Goal: Task Accomplishment & Management: Manage account settings

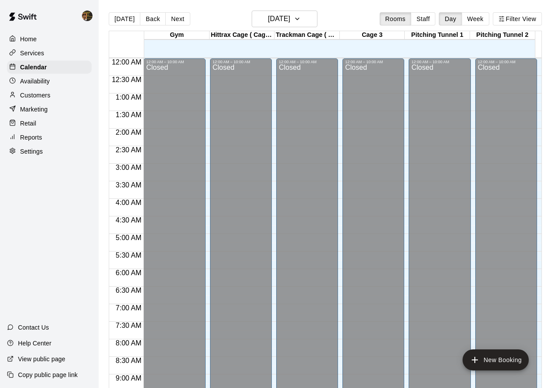
scroll to position [429, 0]
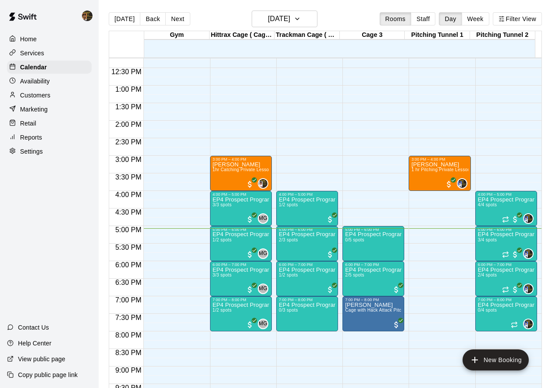
click at [41, 94] on p "Customers" at bounding box center [35, 95] width 30 height 9
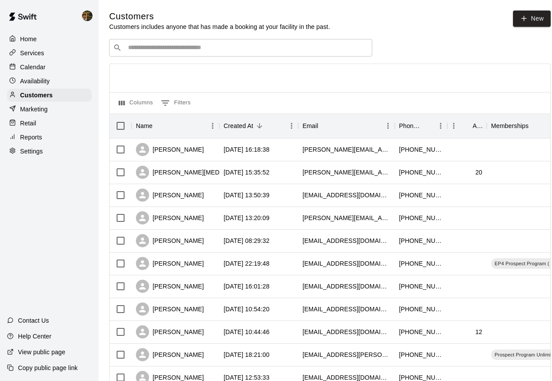
click at [255, 53] on div "​ ​" at bounding box center [240, 48] width 263 height 18
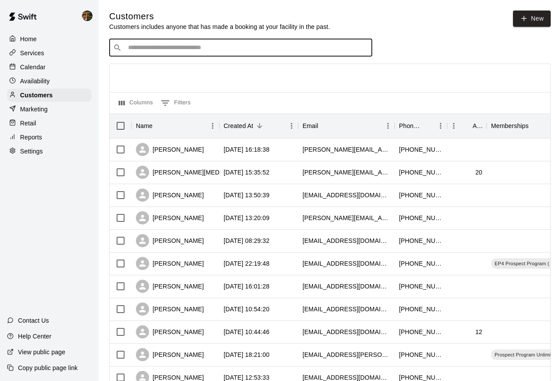
type input "*"
click at [200, 47] on input "Search customers by name or email" at bounding box center [247, 47] width 243 height 9
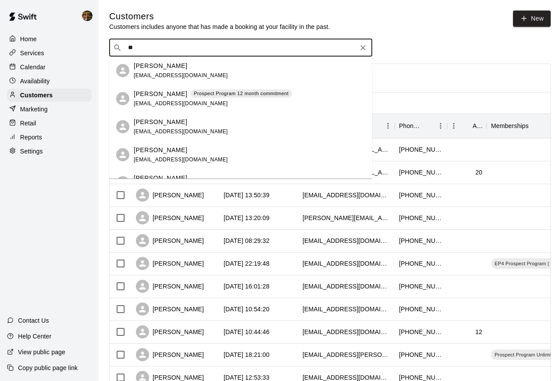
type input "*"
type input "****"
click at [187, 106] on span "osorioken@yahoo.com" at bounding box center [181, 103] width 94 height 6
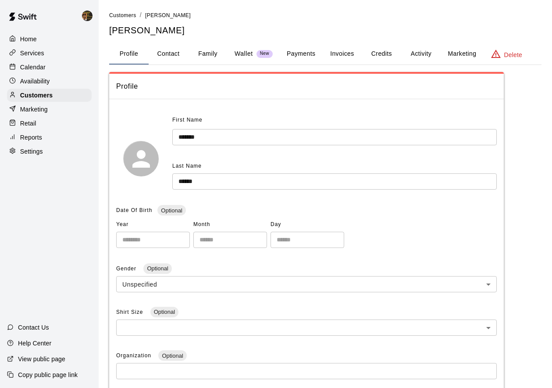
click at [373, 55] on button "Credits" at bounding box center [381, 53] width 39 height 21
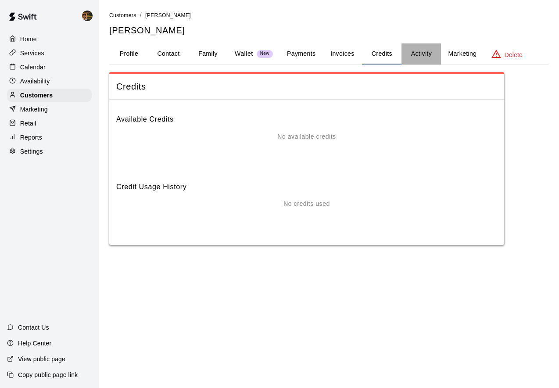
click at [419, 48] on button "Activity" at bounding box center [421, 53] width 39 height 21
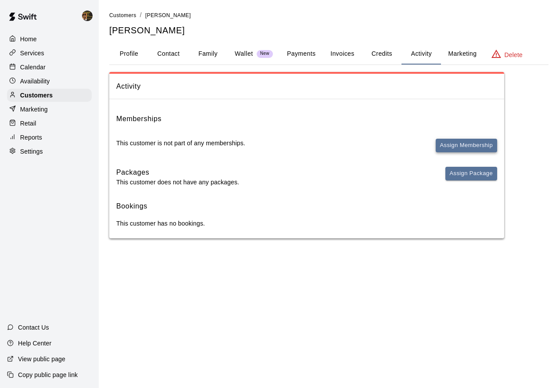
click at [475, 143] on button "Assign Membership" at bounding box center [466, 146] width 61 height 14
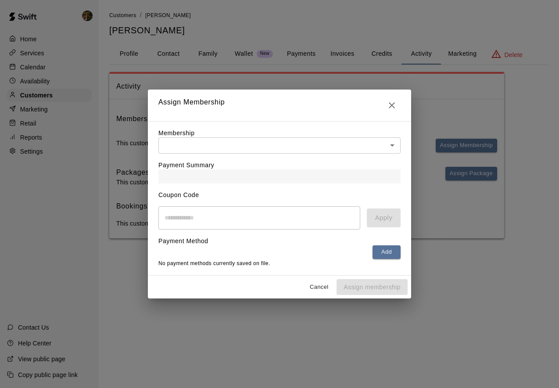
click at [255, 153] on body "Home Services Calendar Availability Customers Marketing Retail Reports Settings…" at bounding box center [279, 128] width 559 height 256
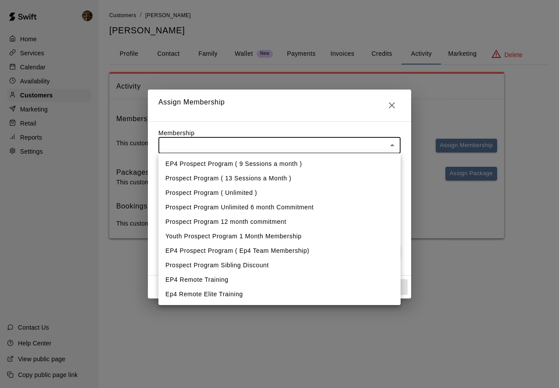
click at [52, 105] on div at bounding box center [279, 194] width 559 height 388
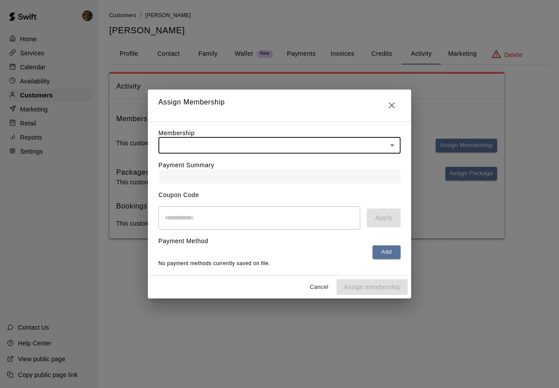
click at [396, 103] on icon "Close" at bounding box center [392, 105] width 11 height 11
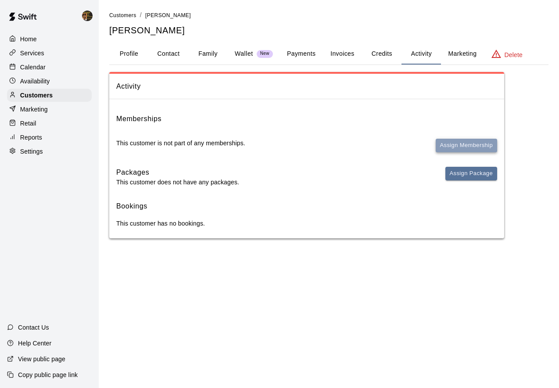
click at [464, 146] on button "Assign Membership" at bounding box center [466, 146] width 61 height 14
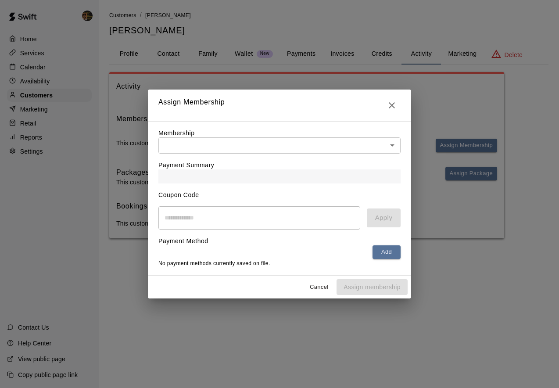
click at [244, 147] on body "Home Services Calendar Availability Customers Marketing Retail Reports Settings…" at bounding box center [279, 128] width 559 height 256
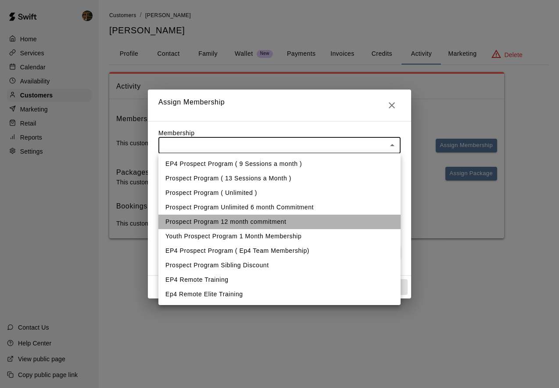
click at [283, 217] on li "Prospect Program 12 month commitment" at bounding box center [279, 222] width 242 height 14
type input "**********"
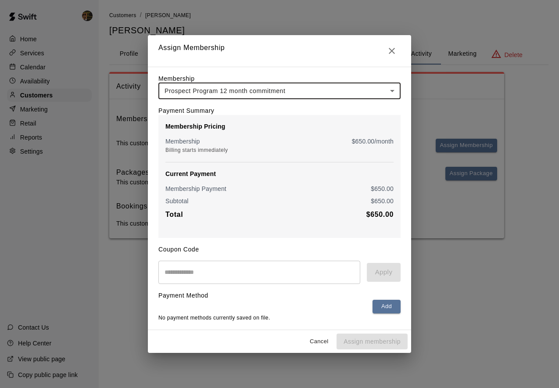
click at [251, 266] on input "text" at bounding box center [259, 272] width 202 height 23
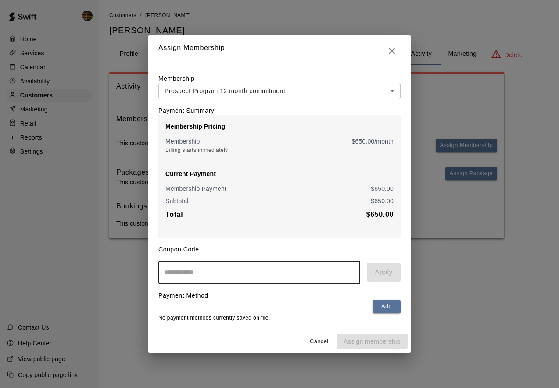
paste input "*********"
type input "*********"
click at [379, 273] on button "Apply" at bounding box center [384, 272] width 34 height 18
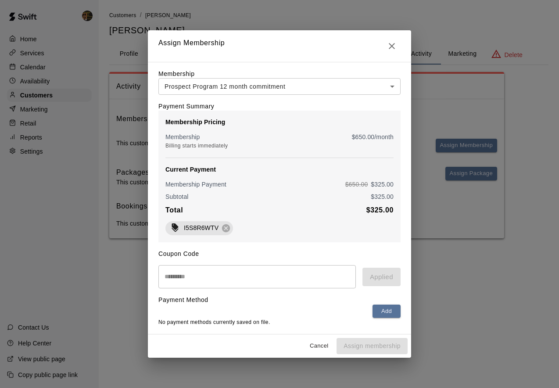
click at [353, 348] on div "Cancel Assign membership" at bounding box center [279, 345] width 263 height 23
click at [378, 311] on button "Add" at bounding box center [387, 312] width 28 height 14
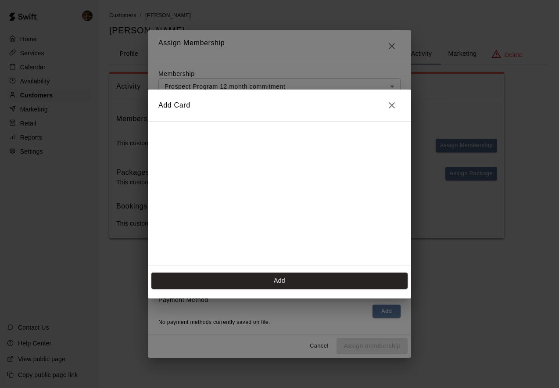
click at [389, 117] on h2 "Add Card" at bounding box center [279, 106] width 263 height 32
click at [394, 102] on icon "Close" at bounding box center [392, 105] width 11 height 11
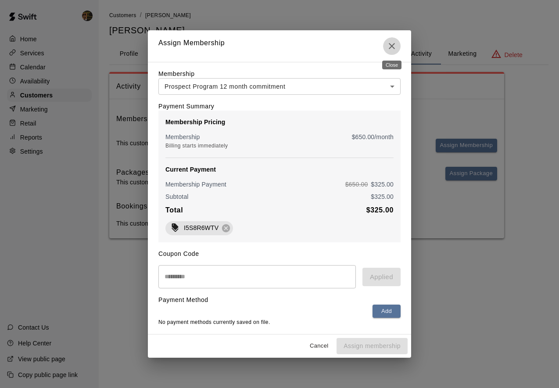
click at [390, 47] on icon "Close" at bounding box center [392, 46] width 6 height 6
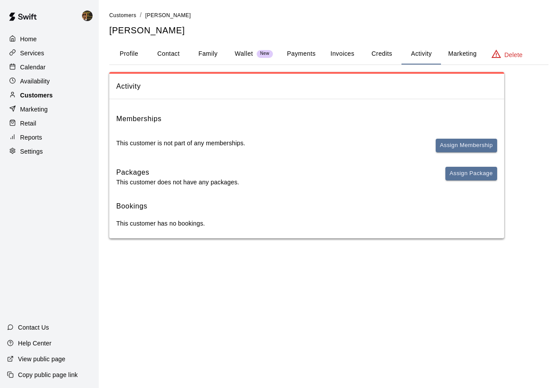
click at [31, 94] on p "Customers" at bounding box center [36, 95] width 32 height 9
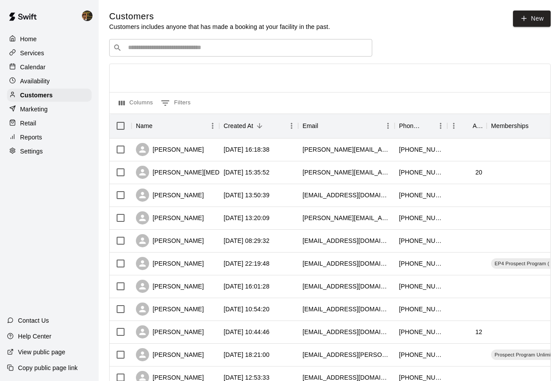
click at [224, 49] on input "Search customers by name or email" at bounding box center [247, 47] width 243 height 9
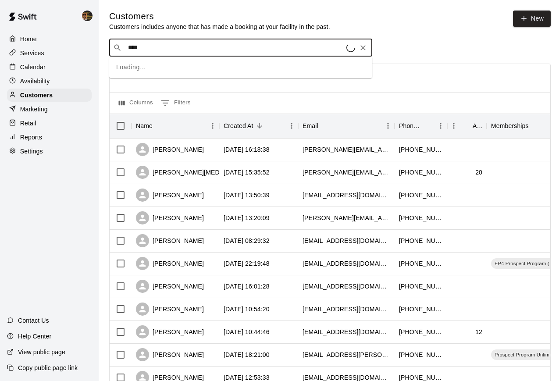
type input "*****"
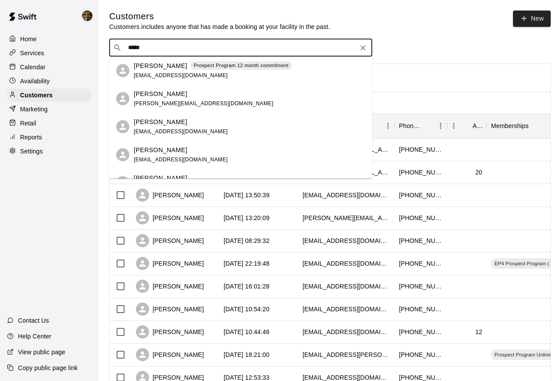
click at [223, 69] on div "Prospect Program 12 month commitment" at bounding box center [241, 65] width 102 height 9
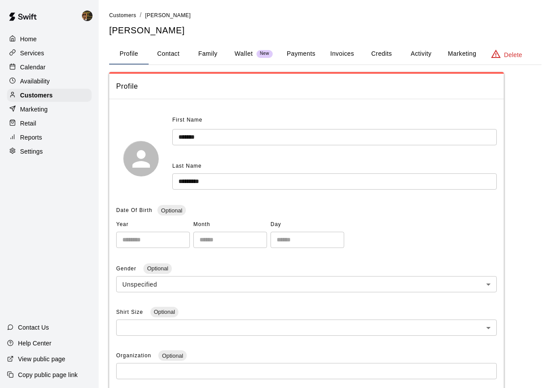
click at [415, 50] on button "Activity" at bounding box center [421, 53] width 39 height 21
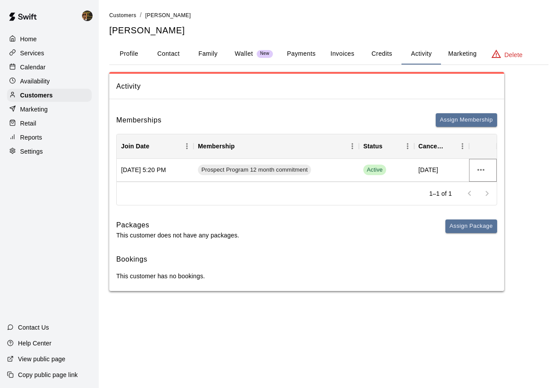
click at [485, 169] on icon "more actions" at bounding box center [481, 170] width 11 height 11
drag, startPoint x: 458, startPoint y: 172, endPoint x: 462, endPoint y: 170, distance: 4.7
click at [461, 171] on div at bounding box center [279, 194] width 559 height 388
click at [476, 170] on icon "more actions" at bounding box center [481, 170] width 11 height 11
click at [476, 164] on div at bounding box center [279, 194] width 559 height 388
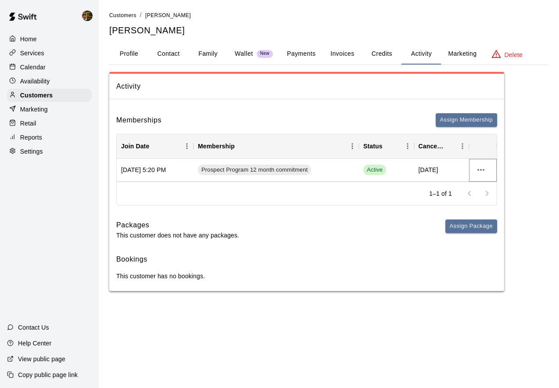
click at [484, 173] on icon "more actions" at bounding box center [481, 170] width 11 height 11
click at [478, 169] on div at bounding box center [279, 194] width 559 height 388
click at [478, 169] on icon "more actions" at bounding box center [481, 170] width 11 height 11
click at [484, 190] on li "View details" at bounding box center [498, 188] width 50 height 14
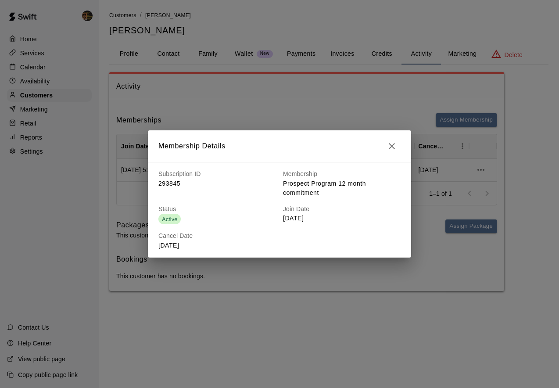
click at [390, 149] on icon "button" at bounding box center [392, 146] width 11 height 11
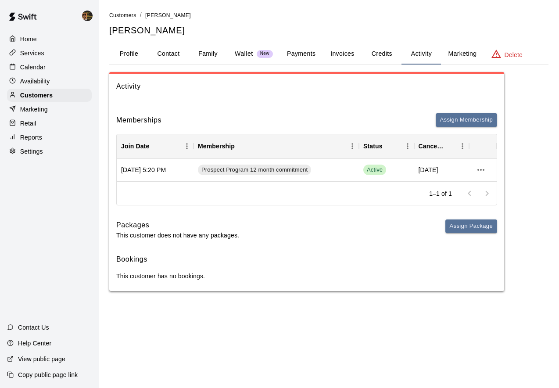
click at [385, 47] on button "Credits" at bounding box center [381, 53] width 39 height 21
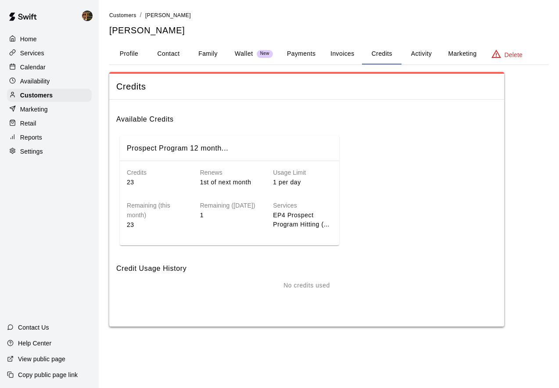
click at [327, 50] on button "Invoices" at bounding box center [342, 53] width 39 height 21
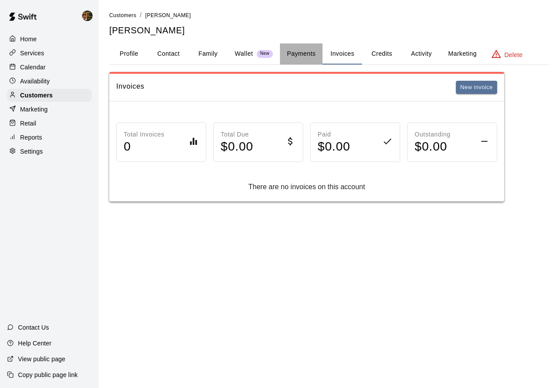
click at [300, 58] on button "Payments" at bounding box center [301, 53] width 43 height 21
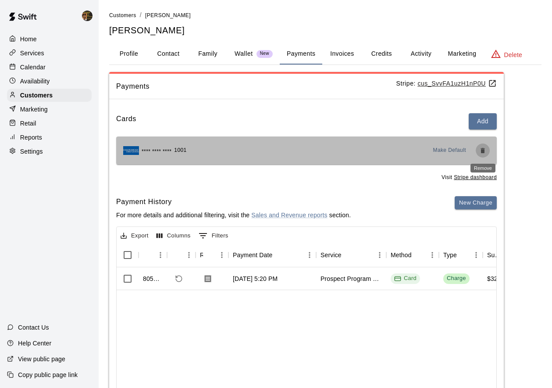
click at [480, 151] on icon "Remove" at bounding box center [483, 150] width 7 height 7
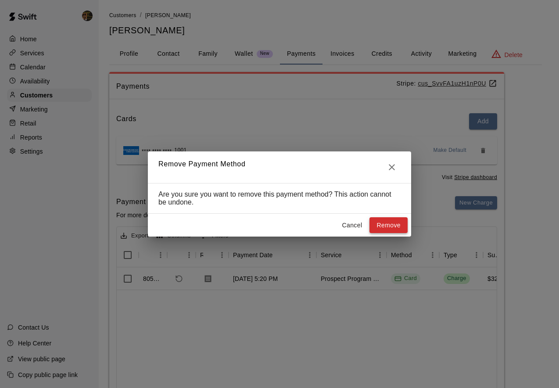
click at [404, 228] on button "Remove" at bounding box center [388, 225] width 38 height 16
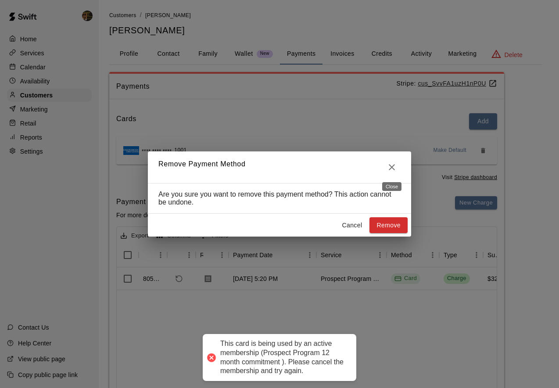
click at [395, 165] on icon "Close" at bounding box center [392, 167] width 6 height 6
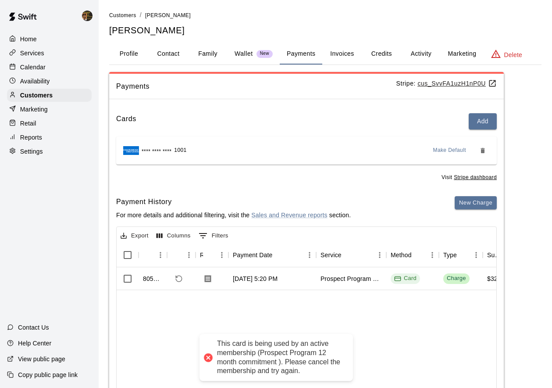
click at [441, 82] on u "cus_SvvFA1uzH1nP0U" at bounding box center [457, 83] width 79 height 7
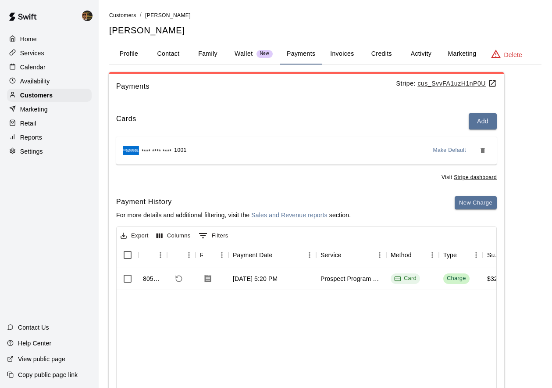
click at [430, 54] on button "Activity" at bounding box center [421, 53] width 39 height 21
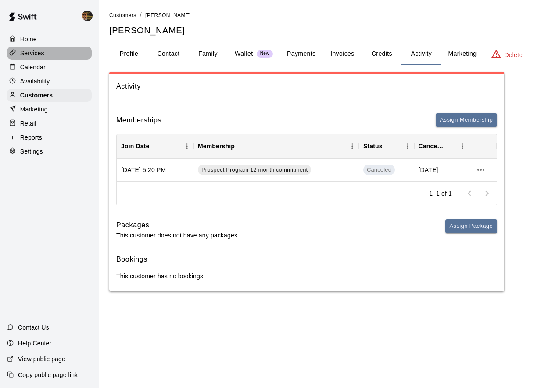
click at [39, 55] on p "Services" at bounding box center [32, 53] width 24 height 9
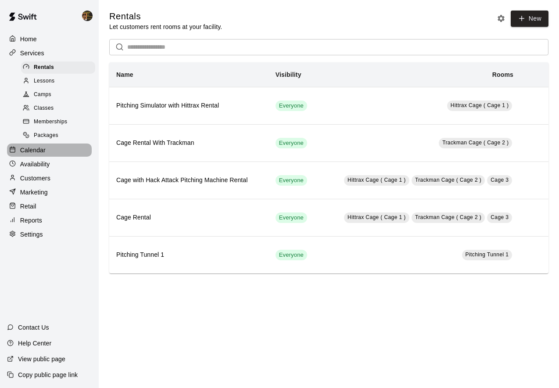
click at [29, 153] on p "Calendar" at bounding box center [32, 150] width 25 height 9
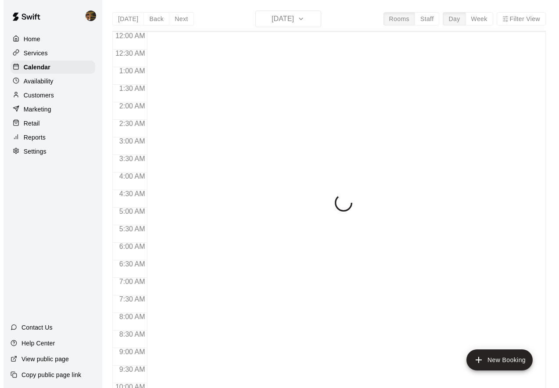
scroll to position [477, 0]
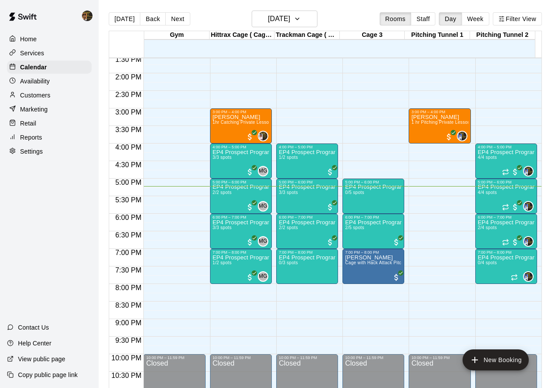
click at [43, 95] on p "Customers" at bounding box center [35, 95] width 30 height 9
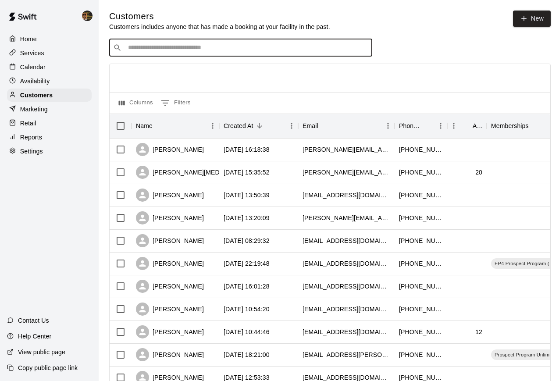
click at [305, 47] on input "Search customers by name or email" at bounding box center [247, 47] width 243 height 9
type input "****"
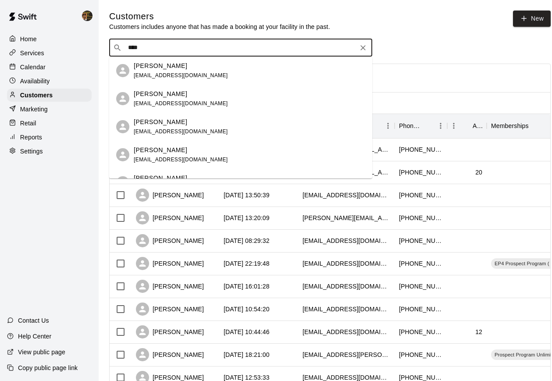
click at [264, 101] on div "Kenneth Osorio osorioken@yahoo.com" at bounding box center [250, 99] width 232 height 19
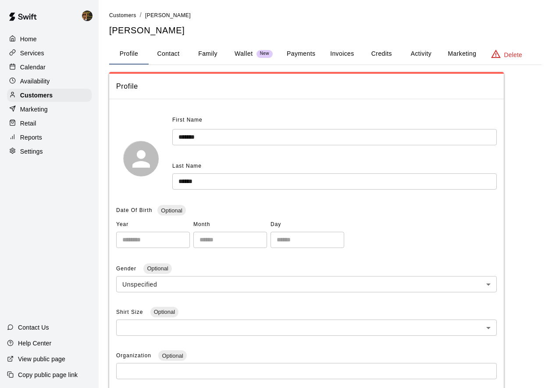
click at [300, 57] on button "Payments" at bounding box center [301, 53] width 43 height 21
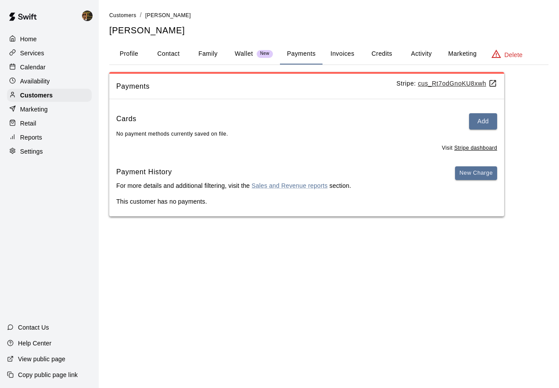
click at [331, 50] on button "Invoices" at bounding box center [342, 53] width 39 height 21
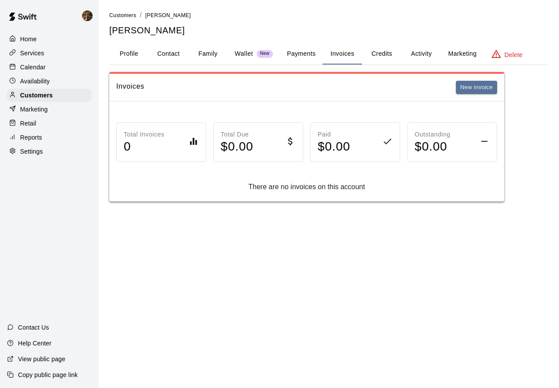
click at [297, 53] on button "Payments" at bounding box center [301, 53] width 43 height 21
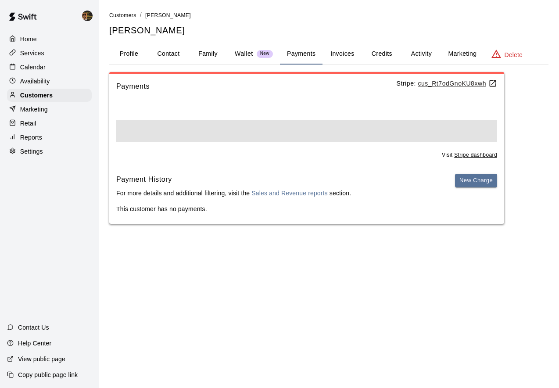
click at [349, 51] on button "Invoices" at bounding box center [342, 53] width 39 height 21
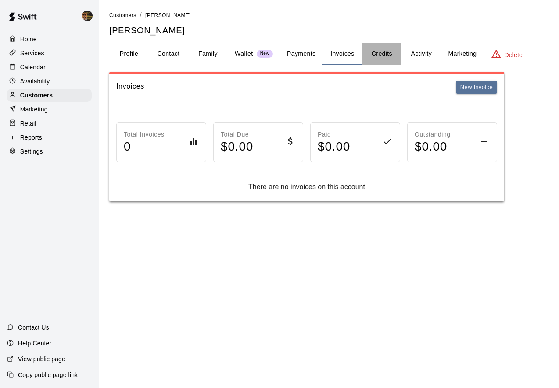
click at [373, 55] on button "Credits" at bounding box center [381, 53] width 39 height 21
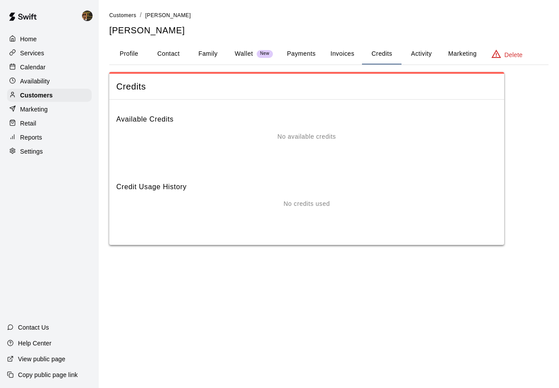
click at [412, 56] on button "Activity" at bounding box center [421, 53] width 39 height 21
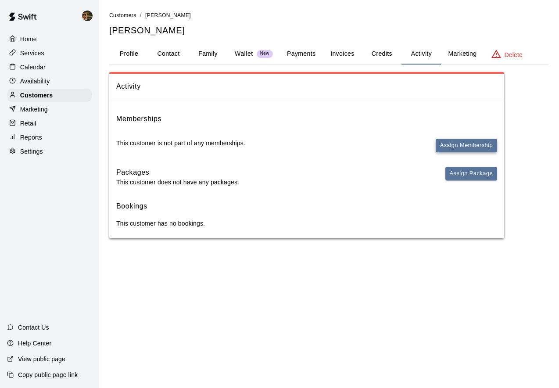
click at [441, 140] on button "Assign Membership" at bounding box center [466, 146] width 61 height 14
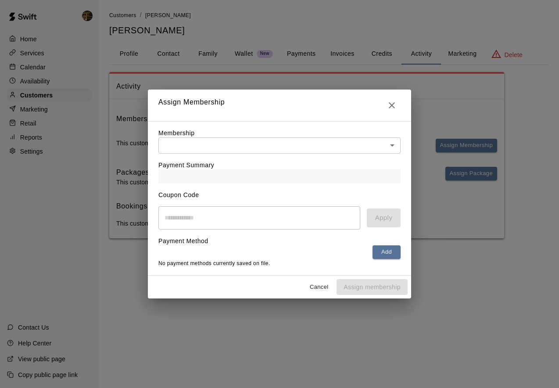
click at [322, 141] on body "Home Services Calendar Availability Customers Marketing Retail Reports Settings…" at bounding box center [279, 128] width 559 height 256
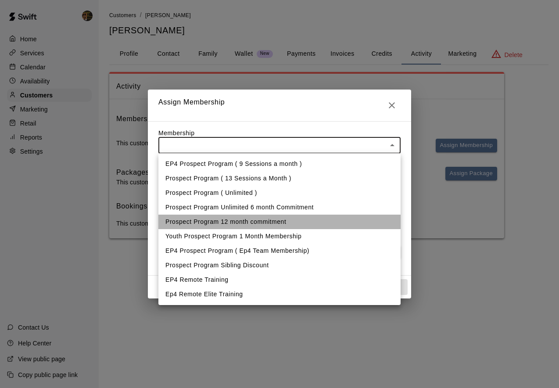
click at [273, 220] on li "Prospect Program 12 month commitment" at bounding box center [279, 222] width 242 height 14
type input "**********"
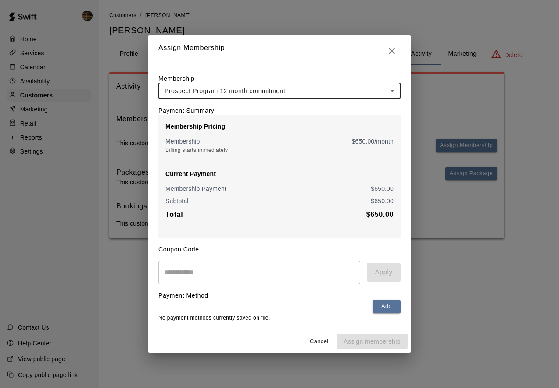
click at [255, 269] on input "text" at bounding box center [259, 272] width 202 height 23
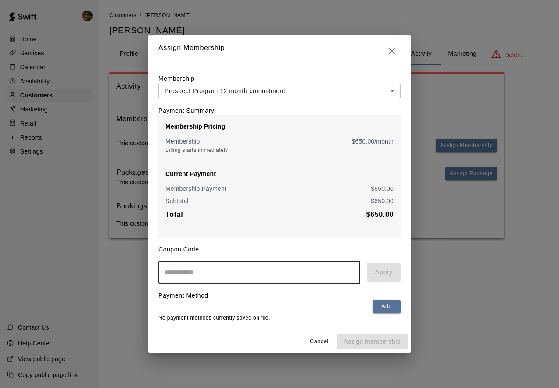
paste input "*********"
type input "*********"
click at [377, 274] on button "Apply" at bounding box center [384, 272] width 34 height 18
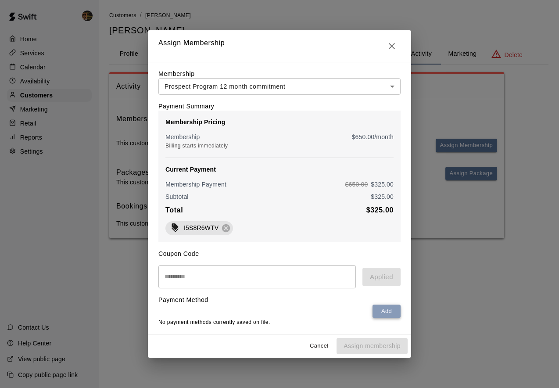
click at [386, 311] on button "Add" at bounding box center [387, 312] width 28 height 14
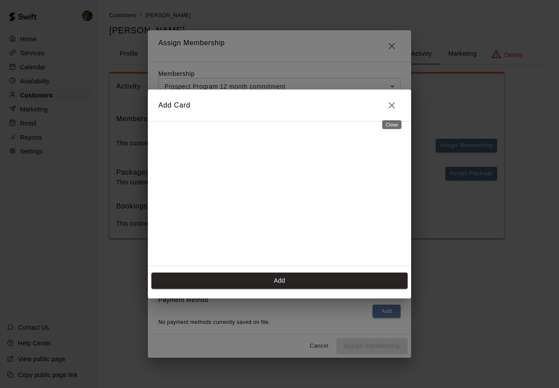
click at [390, 102] on icon "Close" at bounding box center [392, 105] width 11 height 11
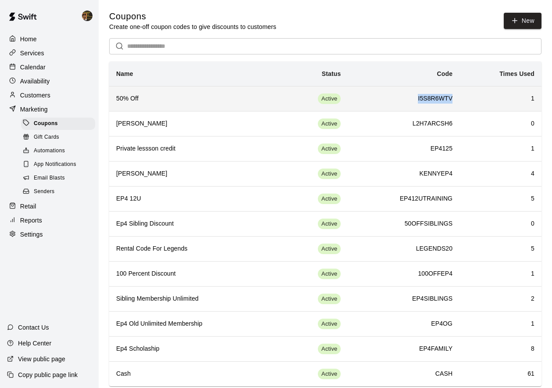
drag, startPoint x: 416, startPoint y: 93, endPoint x: 455, endPoint y: 97, distance: 38.7
click at [455, 97] on td "I5S8R6WTV" at bounding box center [404, 98] width 112 height 25
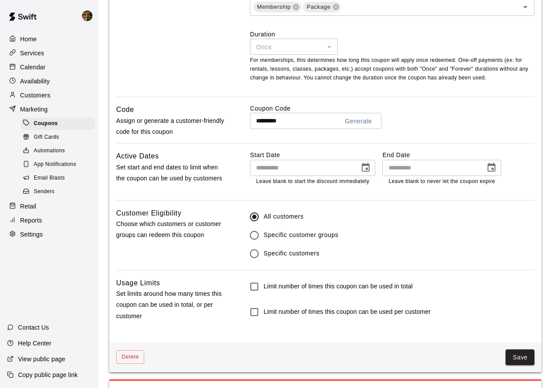
scroll to position [400, 0]
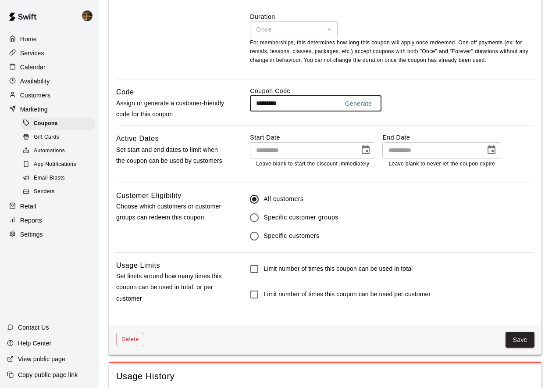
drag, startPoint x: 297, startPoint y: 106, endPoint x: 221, endPoint y: 111, distance: 76.5
click at [221, 111] on div "Code Assign or generate a customer-friendly code for this coupon Coupon Code **…" at bounding box center [325, 105] width 419 height 39
click at [255, 103] on input "*********" at bounding box center [291, 103] width 82 height 16
click at [257, 103] on input "*********" at bounding box center [291, 103] width 82 height 16
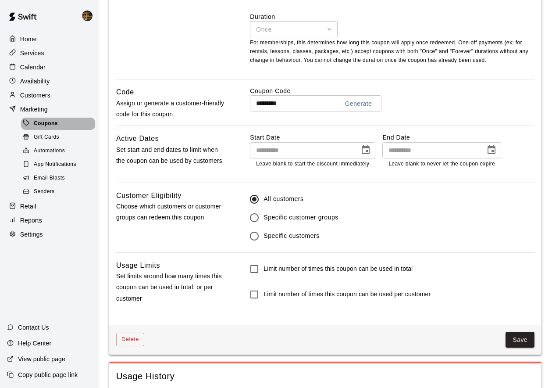
click at [55, 125] on span "Coupons" at bounding box center [46, 123] width 24 height 9
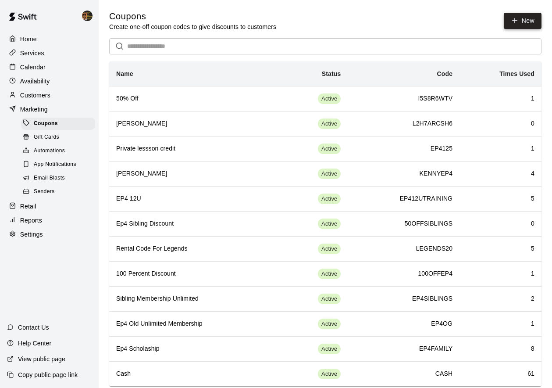
click at [526, 28] on button "New" at bounding box center [523, 21] width 38 height 16
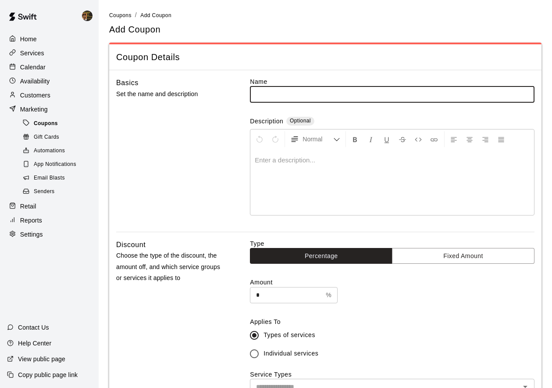
click at [65, 125] on div "Coupons" at bounding box center [58, 124] width 74 height 12
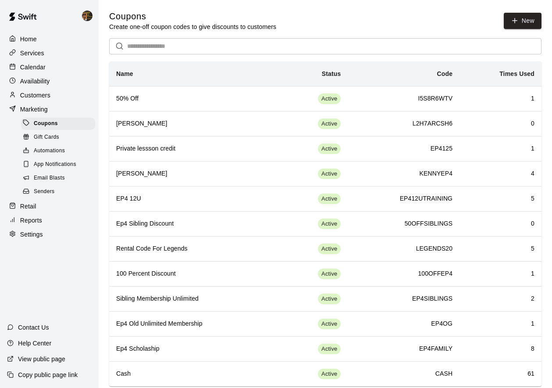
click at [29, 95] on p "Customers" at bounding box center [35, 95] width 30 height 9
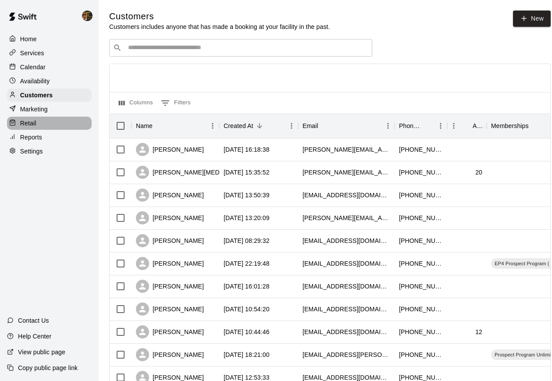
click at [53, 120] on div "Retail" at bounding box center [49, 123] width 85 height 13
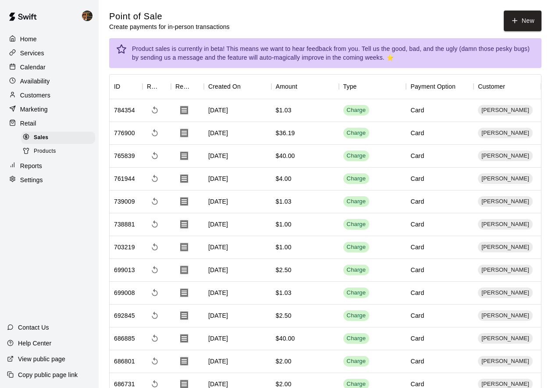
click at [35, 99] on p "Customers" at bounding box center [35, 95] width 30 height 9
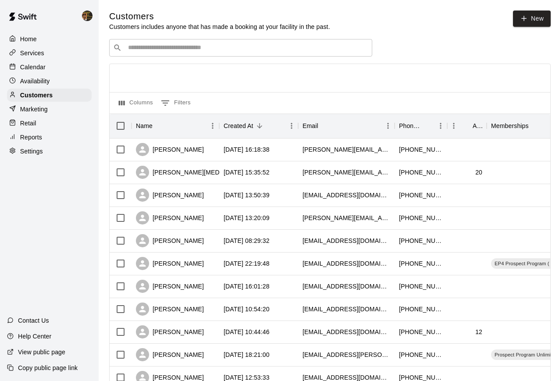
click at [159, 52] on div "​ ​" at bounding box center [240, 48] width 263 height 18
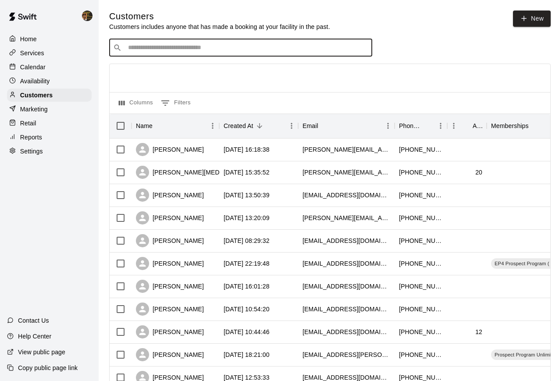
type input "*"
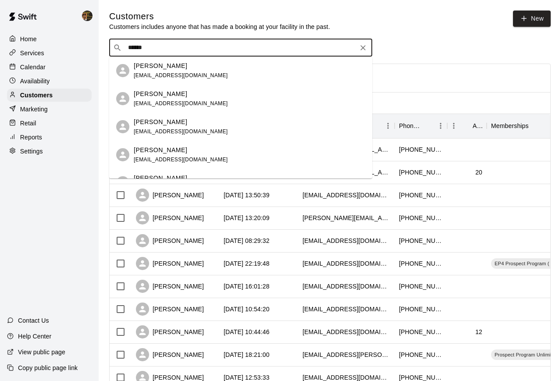
type input "*******"
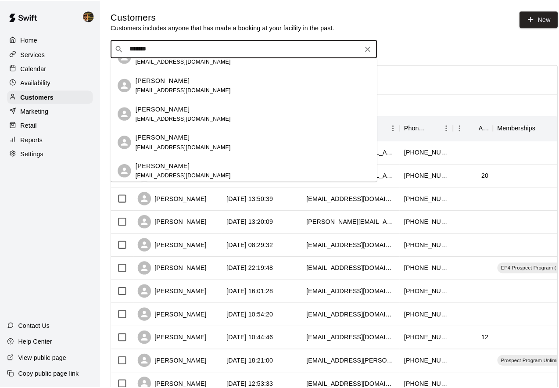
scroll to position [44, 0]
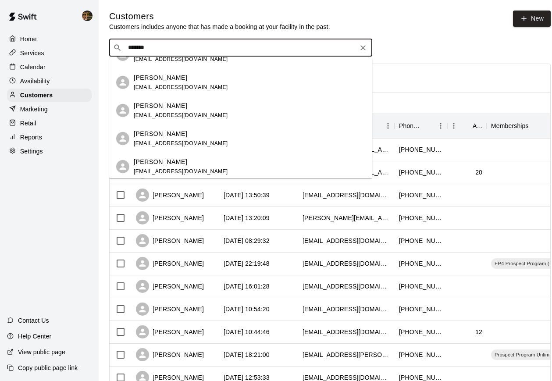
click at [225, 152] on div "Kenneth Osorio osorioken@yahoo.com" at bounding box center [240, 139] width 263 height 28
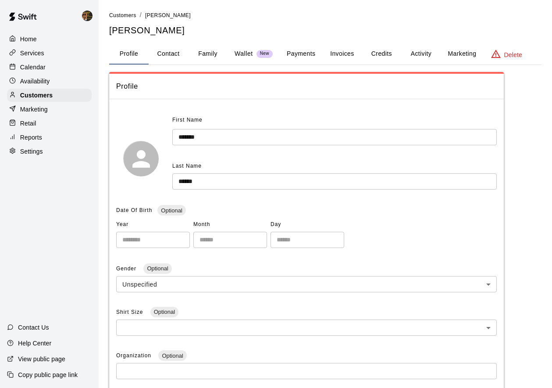
click at [312, 49] on button "Payments" at bounding box center [301, 53] width 43 height 21
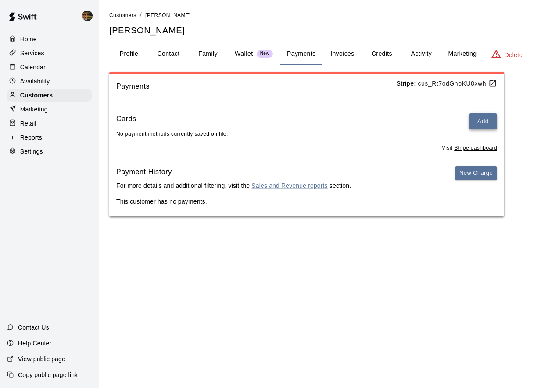
drag, startPoint x: 473, startPoint y: 110, endPoint x: 486, endPoint y: 116, distance: 14.1
click at [473, 110] on div "Cards Add No payment methods currently saved on file. Visit Stripe dashboard Pa…" at bounding box center [306, 161] width 395 height 110
click at [487, 116] on button "Add" at bounding box center [483, 121] width 28 height 16
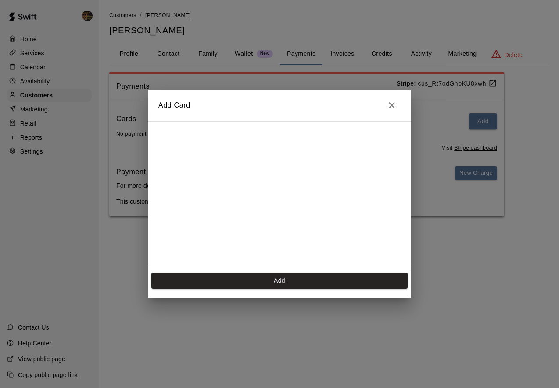
scroll to position [157, 0]
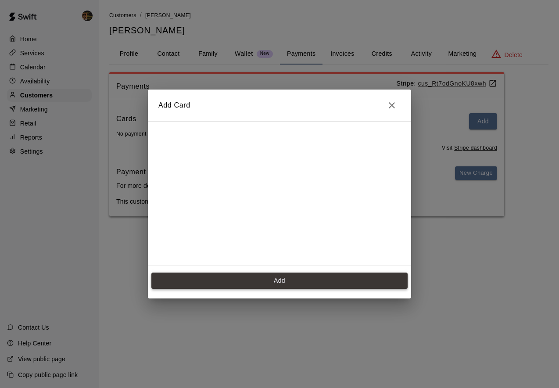
click at [279, 283] on button "Add" at bounding box center [279, 281] width 256 height 16
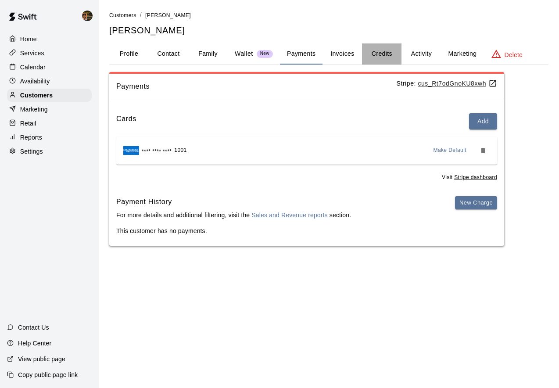
click at [386, 54] on button "Credits" at bounding box center [381, 53] width 39 height 21
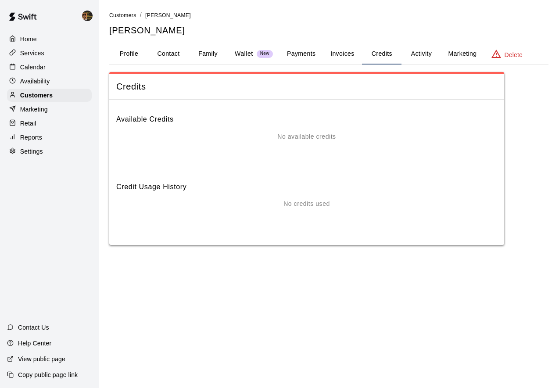
click at [419, 56] on button "Activity" at bounding box center [421, 53] width 39 height 21
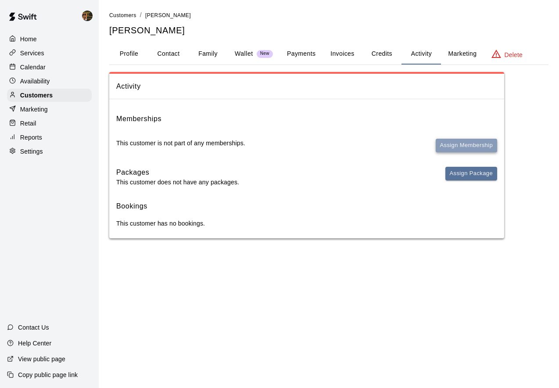
click at [462, 147] on button "Assign Membership" at bounding box center [466, 146] width 61 height 14
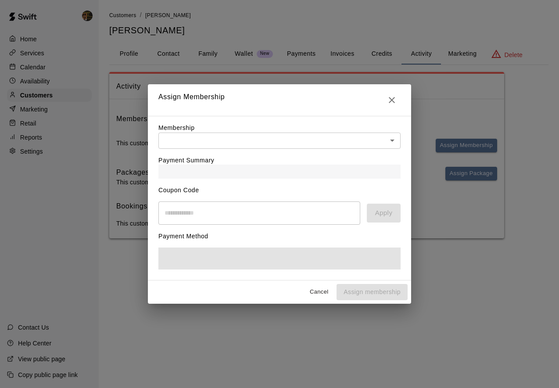
click at [308, 145] on body "Home Services Calendar Availability Customers Marketing Retail Reports Settings…" at bounding box center [279, 128] width 559 height 256
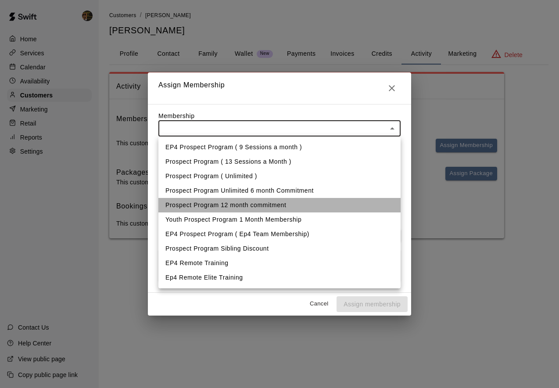
click at [292, 198] on li "Prospect Program 12 month commitment" at bounding box center [279, 205] width 242 height 14
type input "**********"
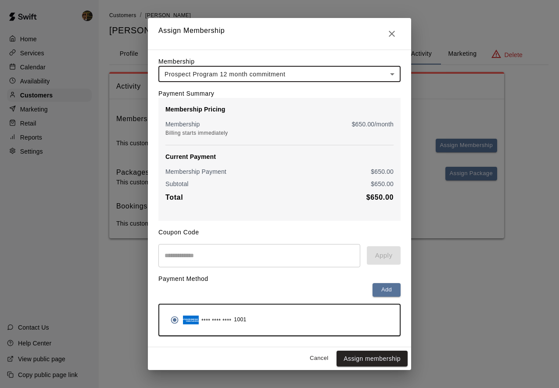
click at [256, 250] on input "text" at bounding box center [259, 255] width 202 height 23
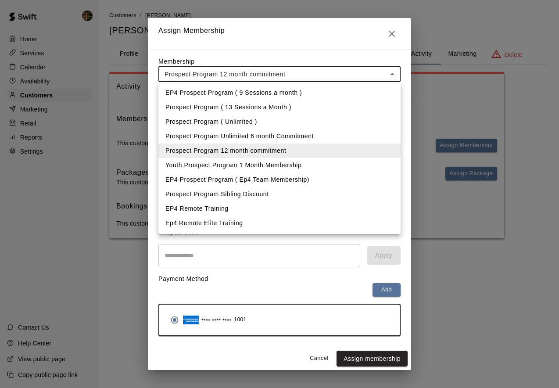
click at [367, 73] on body "**********" at bounding box center [279, 128] width 559 height 256
click at [298, 153] on li "Prospect Program 12 month commitment" at bounding box center [279, 150] width 242 height 14
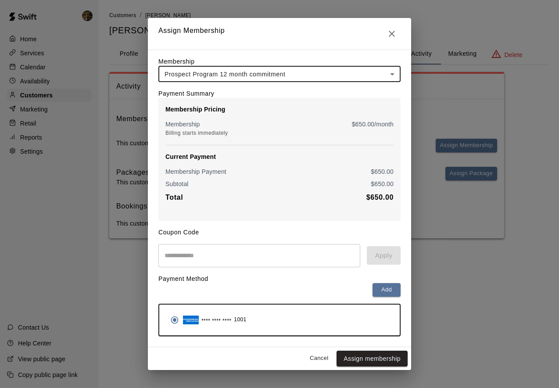
click at [262, 251] on input "text" at bounding box center [259, 255] width 202 height 23
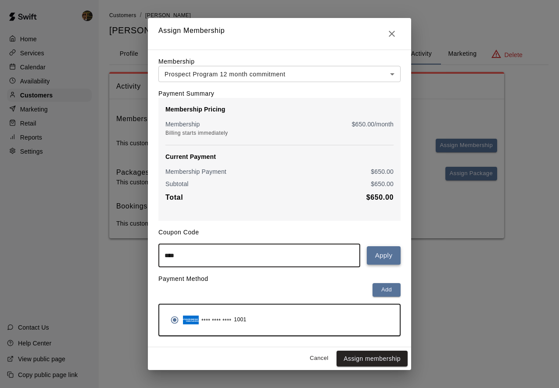
type input "****"
click at [373, 254] on button "Apply" at bounding box center [384, 255] width 34 height 18
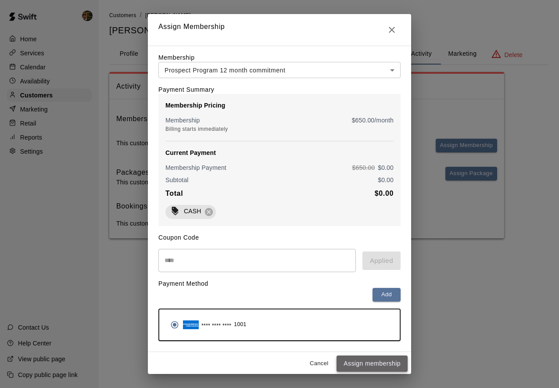
click at [384, 361] on button "Assign membership" at bounding box center [372, 363] width 71 height 16
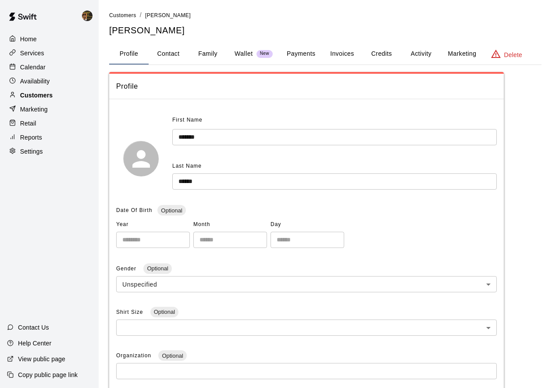
click at [40, 94] on p "Customers" at bounding box center [36, 95] width 32 height 9
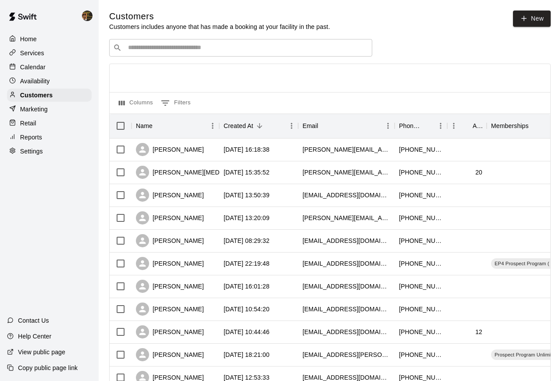
click at [180, 62] on div "​ ​ Columns 0 Filters Name Created At Email Phone Number Age Memberships Amy Ja…" at bounding box center [330, 386] width 442 height 694
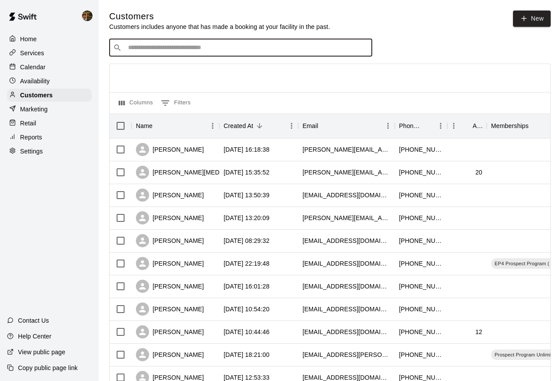
click at [186, 50] on input "Search customers by name or email" at bounding box center [247, 47] width 243 height 9
type input "****"
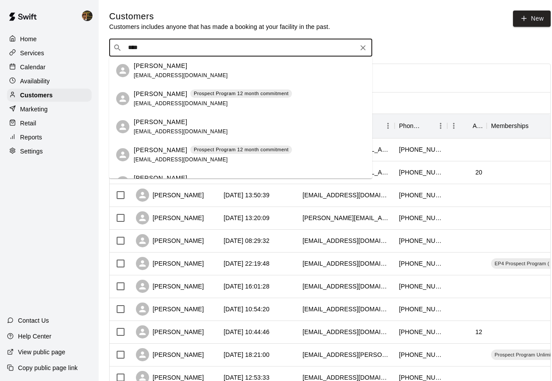
click at [164, 97] on p "[PERSON_NAME]" at bounding box center [161, 94] width 54 height 9
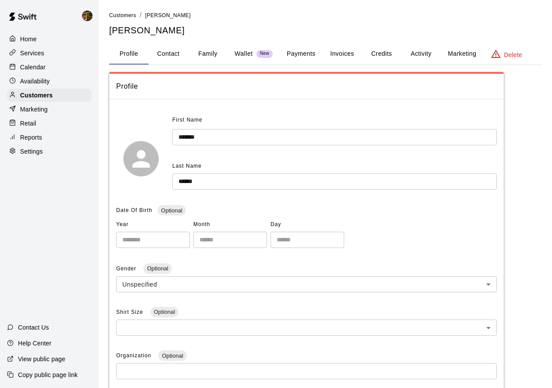
click at [377, 54] on button "Credits" at bounding box center [381, 53] width 39 height 21
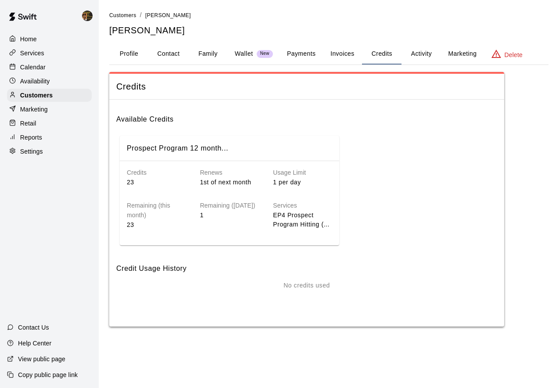
click at [345, 50] on button "Invoices" at bounding box center [342, 53] width 39 height 21
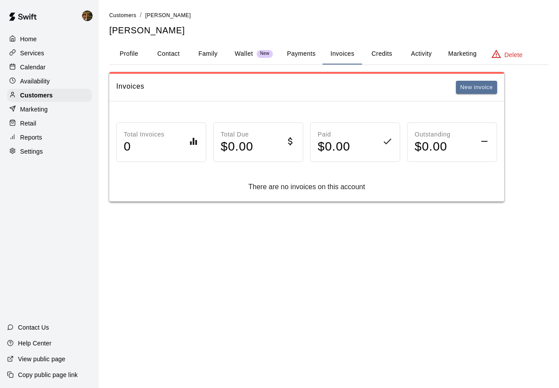
click at [292, 54] on button "Payments" at bounding box center [301, 53] width 43 height 21
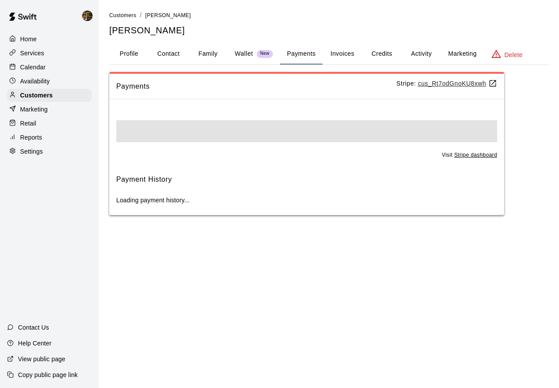
click at [403, 55] on button "Activity" at bounding box center [421, 53] width 39 height 21
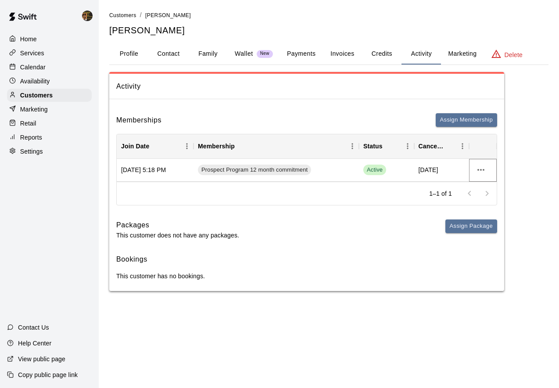
click at [482, 169] on icon "more actions" at bounding box center [481, 170] width 11 height 11
click at [398, 125] on div at bounding box center [279, 194] width 559 height 388
click at [307, 55] on button "Payments" at bounding box center [301, 53] width 43 height 21
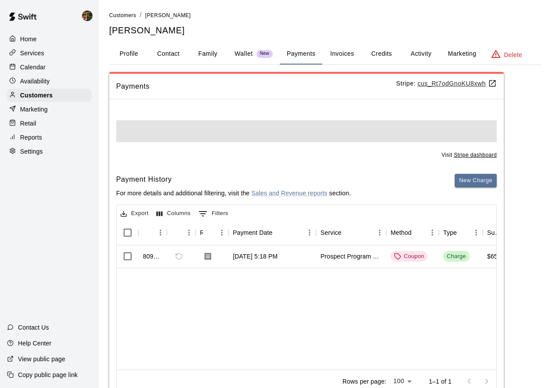
click at [428, 73] on div "Payments Stripe: cus_Rt7odGnoKU8xwh Visit Stripe dashboard Payment History For …" at bounding box center [306, 238] width 395 height 332
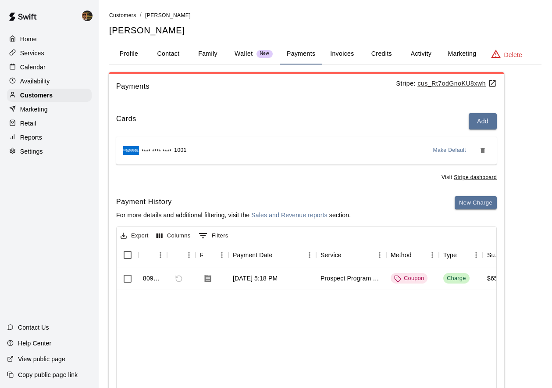
click at [437, 81] on u "cus_Rt7odGnoKU8xwh" at bounding box center [457, 83] width 79 height 7
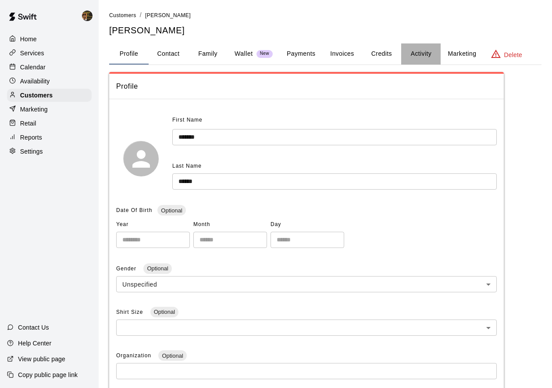
click at [417, 55] on button "Activity" at bounding box center [421, 53] width 39 height 21
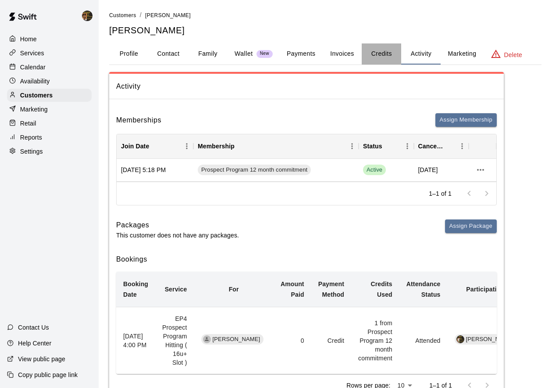
click at [376, 55] on button "Credits" at bounding box center [381, 53] width 39 height 21
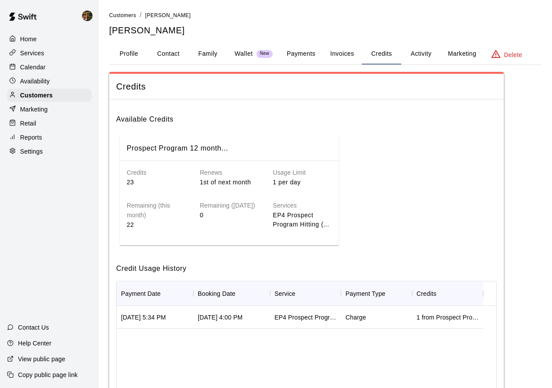
click at [345, 58] on button "Invoices" at bounding box center [342, 53] width 39 height 21
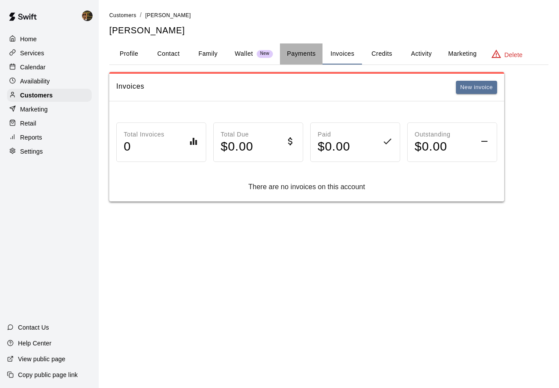
click at [297, 64] on button "Payments" at bounding box center [301, 53] width 43 height 21
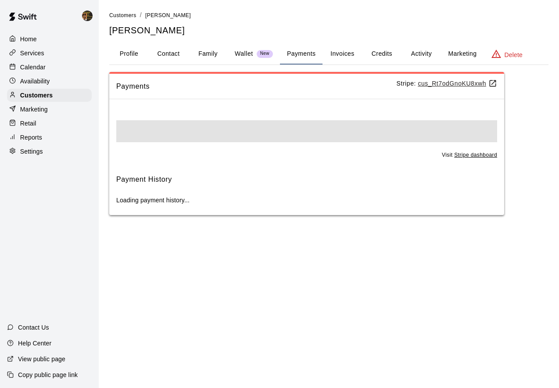
click at [399, 54] on button "Credits" at bounding box center [381, 53] width 39 height 21
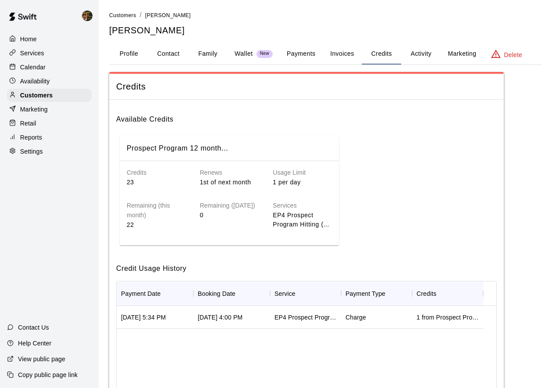
click at [435, 54] on button "Activity" at bounding box center [421, 53] width 39 height 21
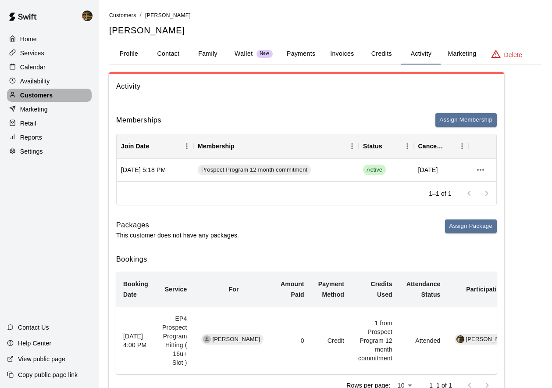
click at [59, 95] on div "Customers" at bounding box center [49, 95] width 85 height 13
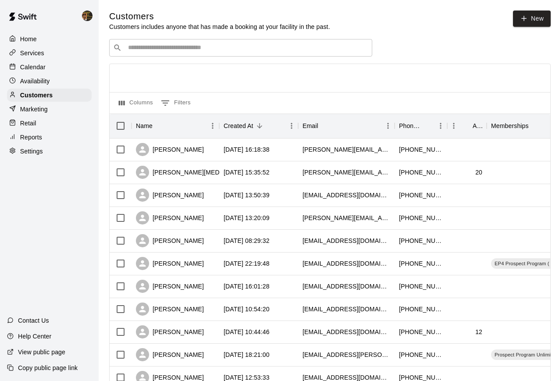
click at [205, 39] on div "​ ​" at bounding box center [240, 48] width 263 height 18
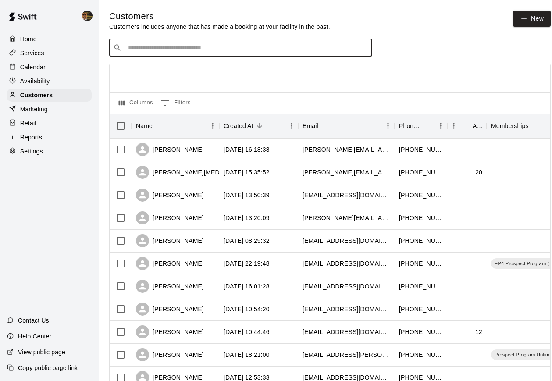
click at [204, 42] on div "​ ​" at bounding box center [240, 48] width 263 height 18
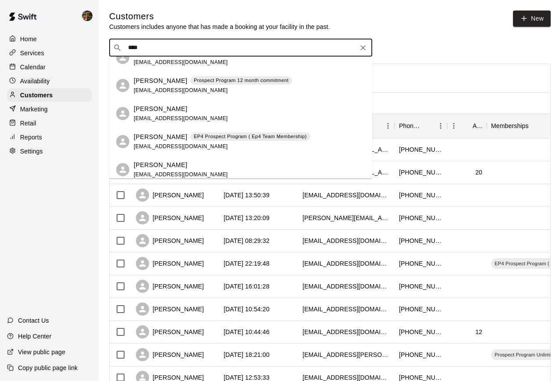
scroll to position [89, 0]
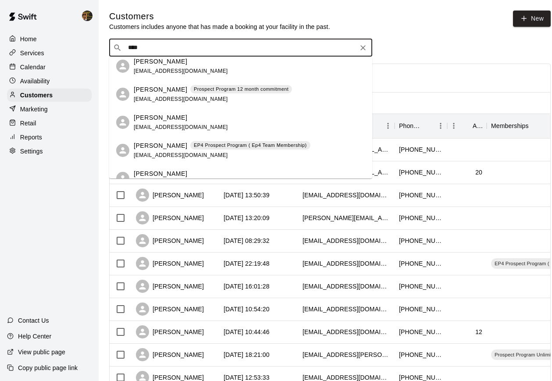
click at [167, 51] on input "****" at bounding box center [241, 47] width 230 height 9
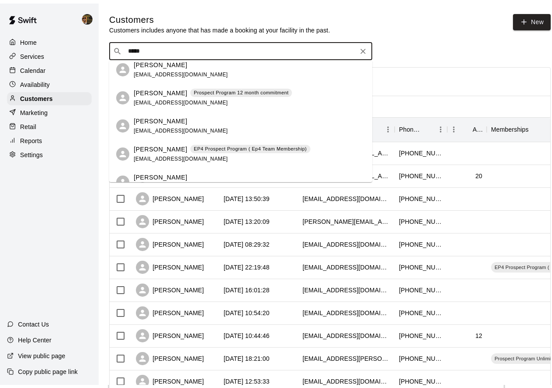
scroll to position [0, 0]
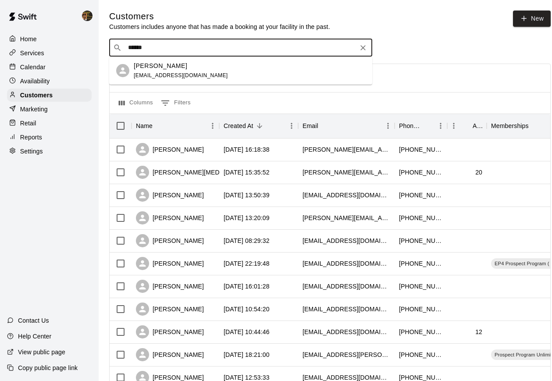
type input "*******"
click at [289, 60] on div "[PERSON_NAME] [EMAIL_ADDRESS][DOMAIN_NAME]" at bounding box center [240, 71] width 263 height 28
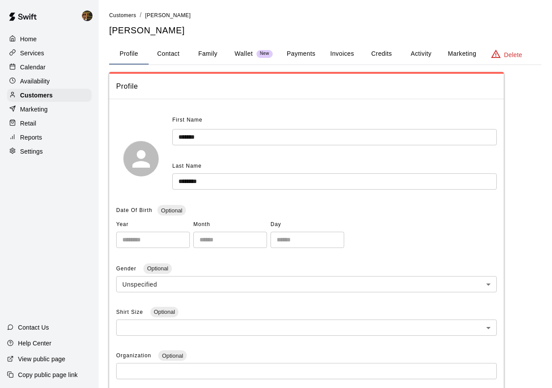
click at [294, 57] on button "Payments" at bounding box center [301, 53] width 43 height 21
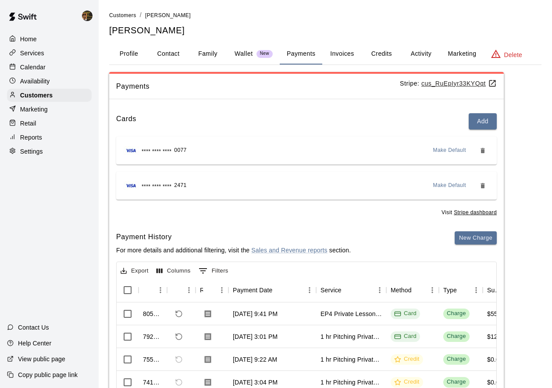
click at [385, 54] on button "Credits" at bounding box center [381, 53] width 39 height 21
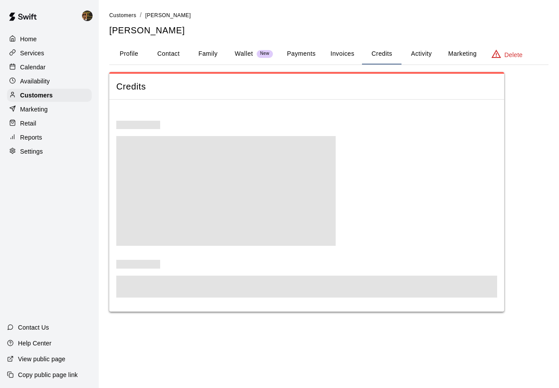
drag, startPoint x: 443, startPoint y: 50, endPoint x: 438, endPoint y: 52, distance: 6.1
click at [443, 50] on button "Marketing" at bounding box center [462, 53] width 43 height 21
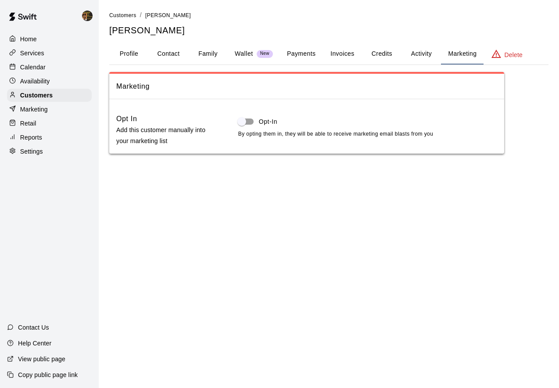
click at [428, 54] on button "Activity" at bounding box center [421, 53] width 39 height 21
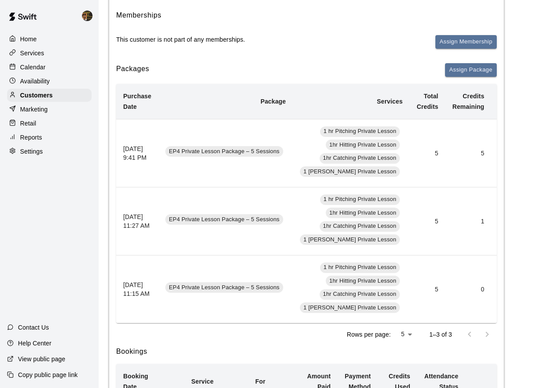
scroll to position [104, 0]
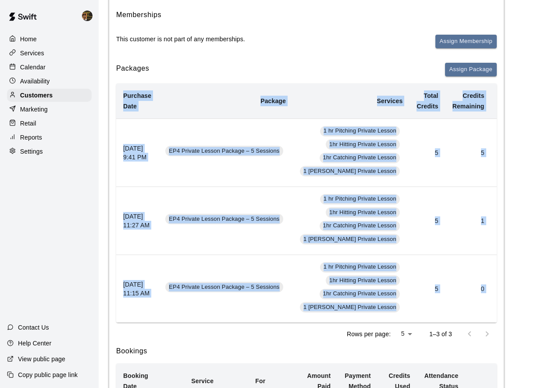
drag, startPoint x: 306, startPoint y: 329, endPoint x: 312, endPoint y: 328, distance: 5.3
click at [312, 328] on div "Purchase Date Package Services Total Credits Credits Remaining Expiry Credit Ac…" at bounding box center [306, 214] width 381 height 262
click at [386, 277] on td "1 hr Pitching Private Lesson 1hr Hitting Private Lesson 1hr Catching Private Le…" at bounding box center [351, 289] width 117 height 68
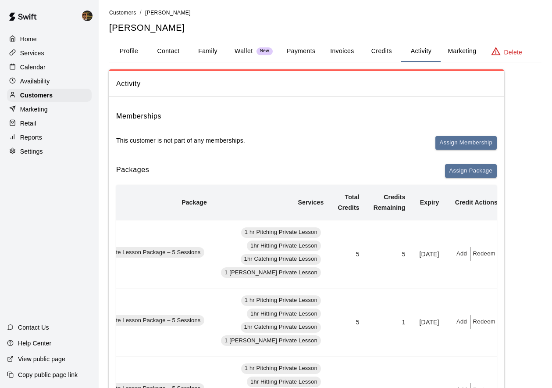
scroll to position [0, 0]
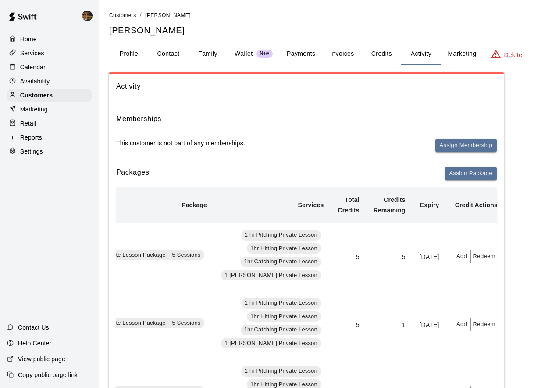
click at [298, 60] on button "Payments" at bounding box center [301, 53] width 43 height 21
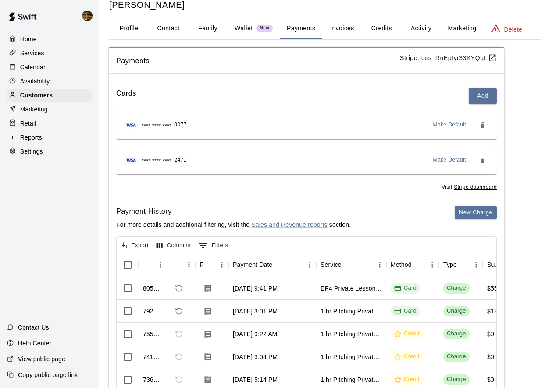
scroll to position [90, 0]
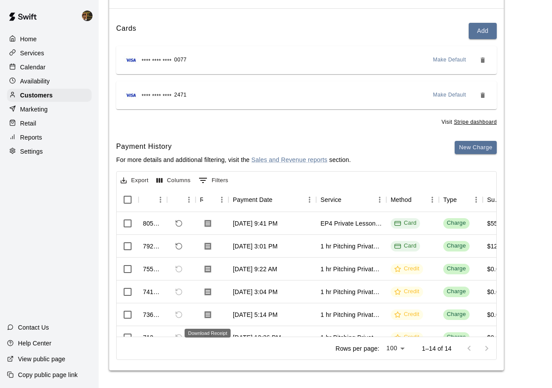
drag, startPoint x: 218, startPoint y: 327, endPoint x: 230, endPoint y: 326, distance: 11.4
click at [230, 326] on div "Download Receipt" at bounding box center [208, 331] width 48 height 16
drag, startPoint x: 218, startPoint y: 329, endPoint x: 224, endPoint y: 330, distance: 5.8
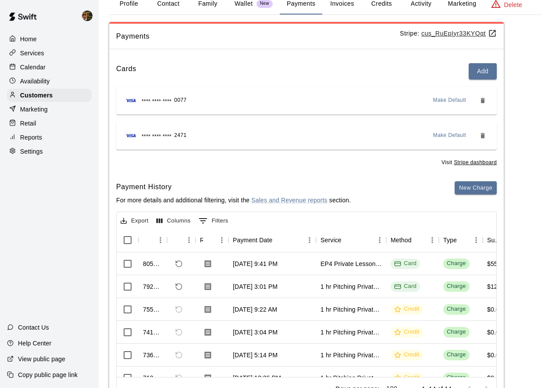
scroll to position [0, 0]
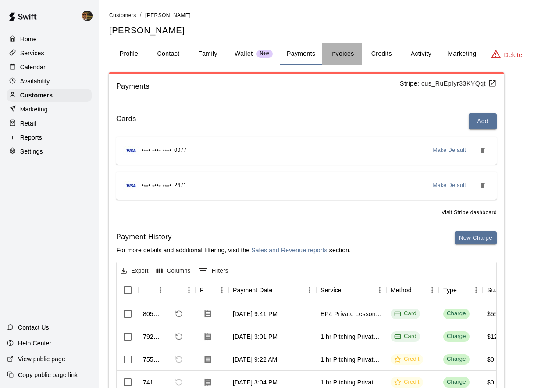
click at [348, 50] on button "Invoices" at bounding box center [342, 53] width 39 height 21
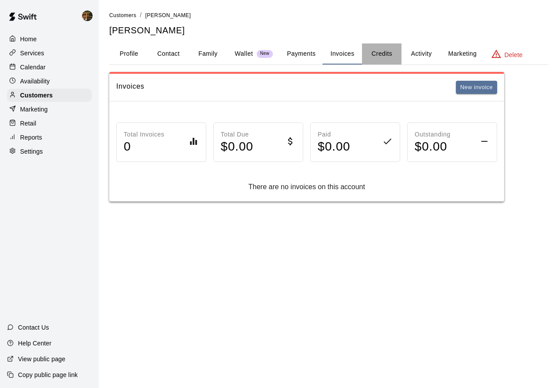
click at [387, 47] on button "Credits" at bounding box center [381, 53] width 39 height 21
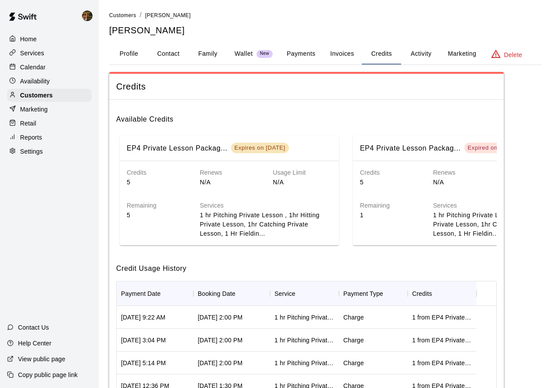
click at [423, 50] on button "Activity" at bounding box center [421, 53] width 39 height 21
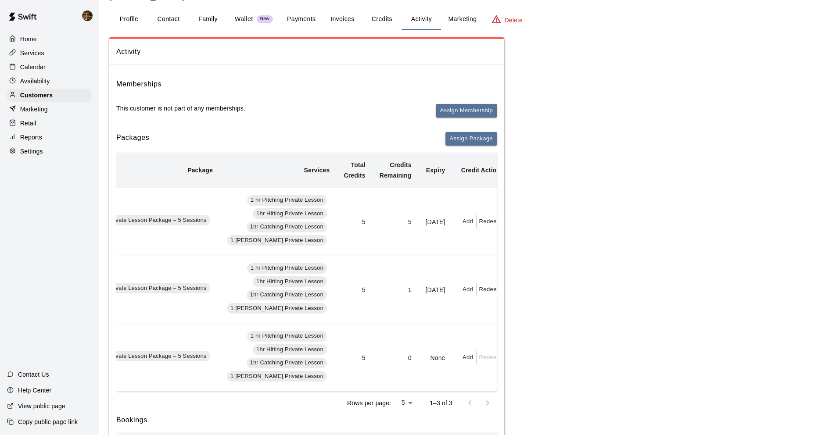
scroll to position [0, 79]
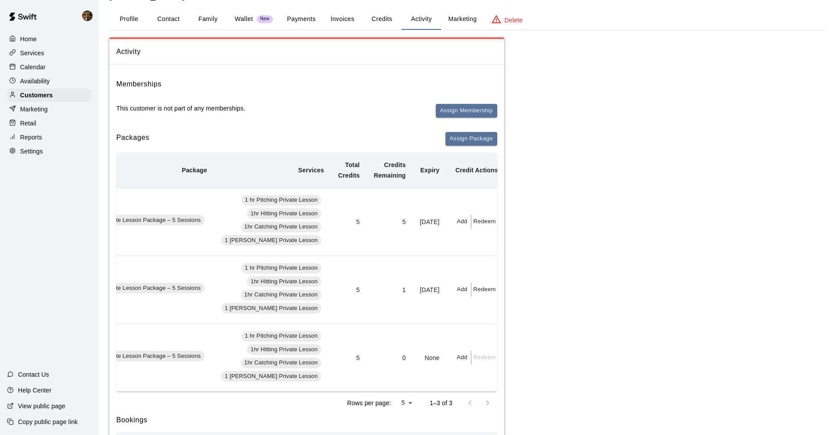
click at [454, 222] on button "Add" at bounding box center [463, 222] width 18 height 14
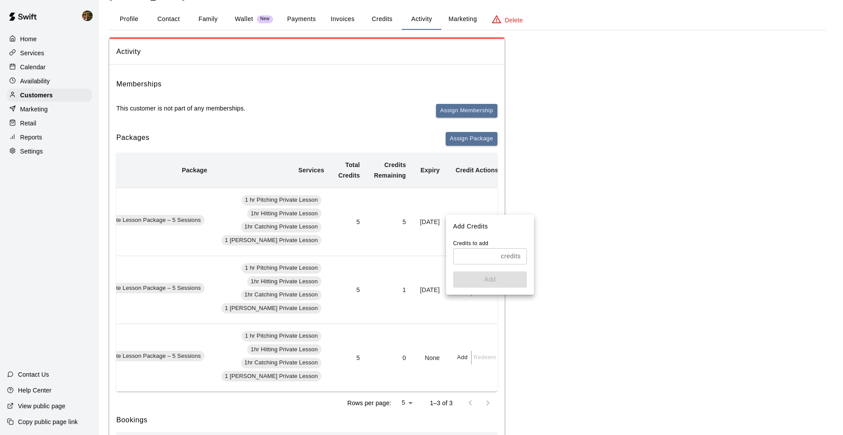
click at [464, 260] on input "text" at bounding box center [475, 256] width 44 height 16
type input "*"
click at [470, 276] on button "Add" at bounding box center [490, 280] width 74 height 16
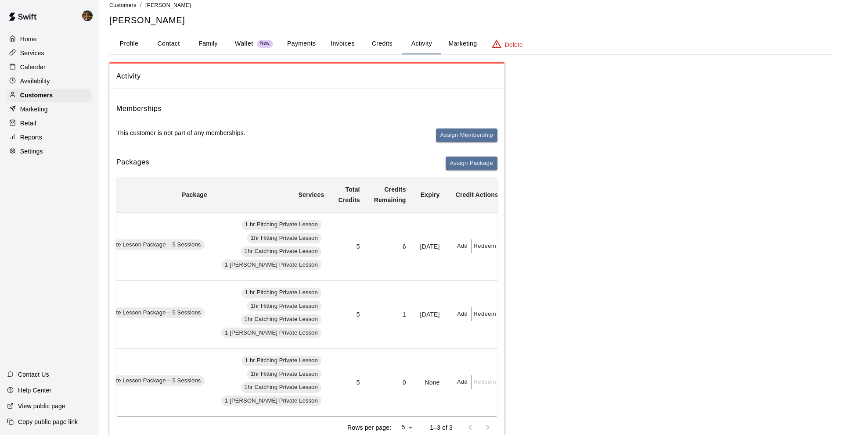
scroll to position [8, 0]
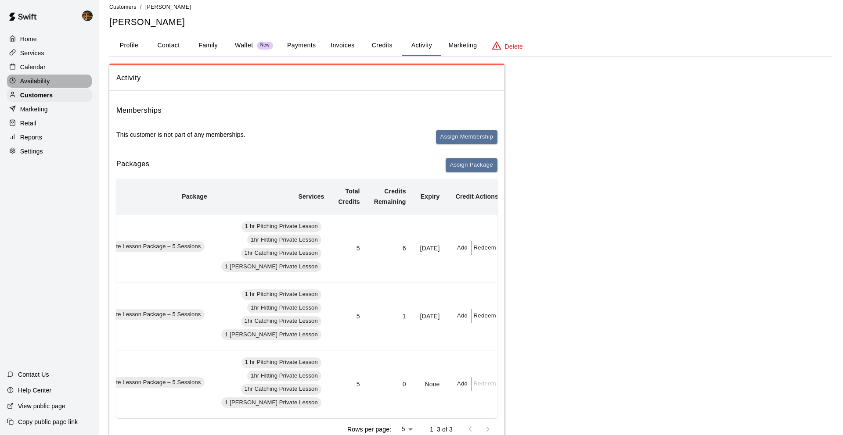
click at [60, 77] on div "Availability" at bounding box center [49, 81] width 85 height 13
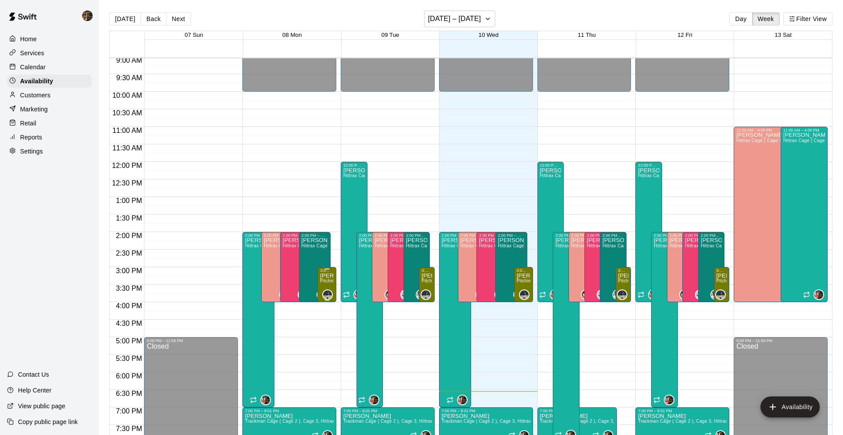
scroll to position [341, 0]
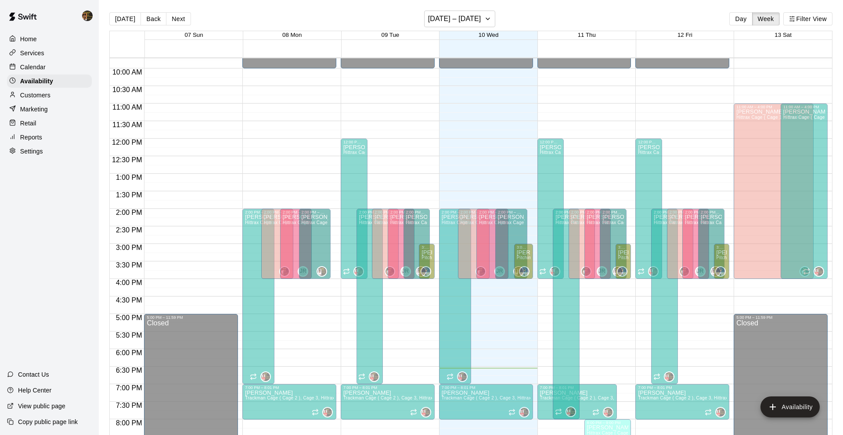
click at [328, 276] on div at bounding box center [327, 276] width 4 height 1
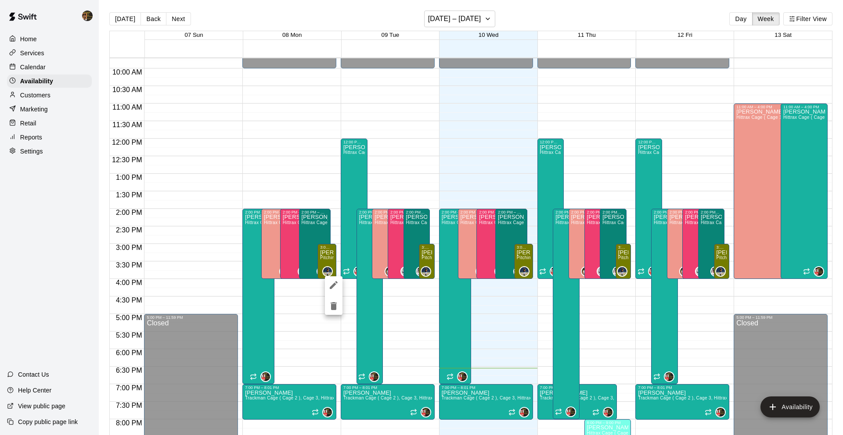
click at [332, 256] on div at bounding box center [421, 217] width 843 height 435
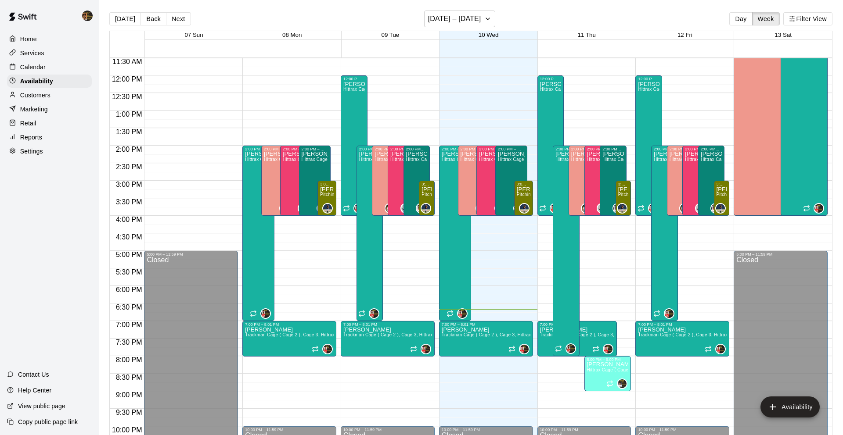
scroll to position [404, 0]
click at [14, 94] on icon at bounding box center [12, 94] width 7 height 7
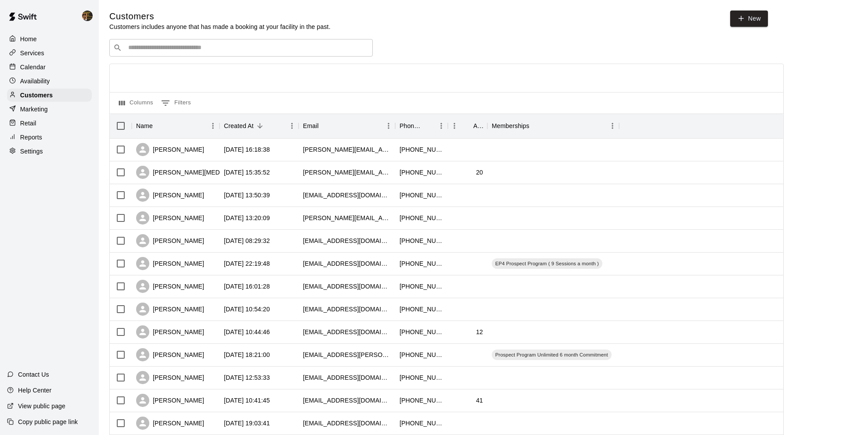
click at [197, 40] on div "​ ​" at bounding box center [240, 48] width 263 height 18
